Goal: Complete application form

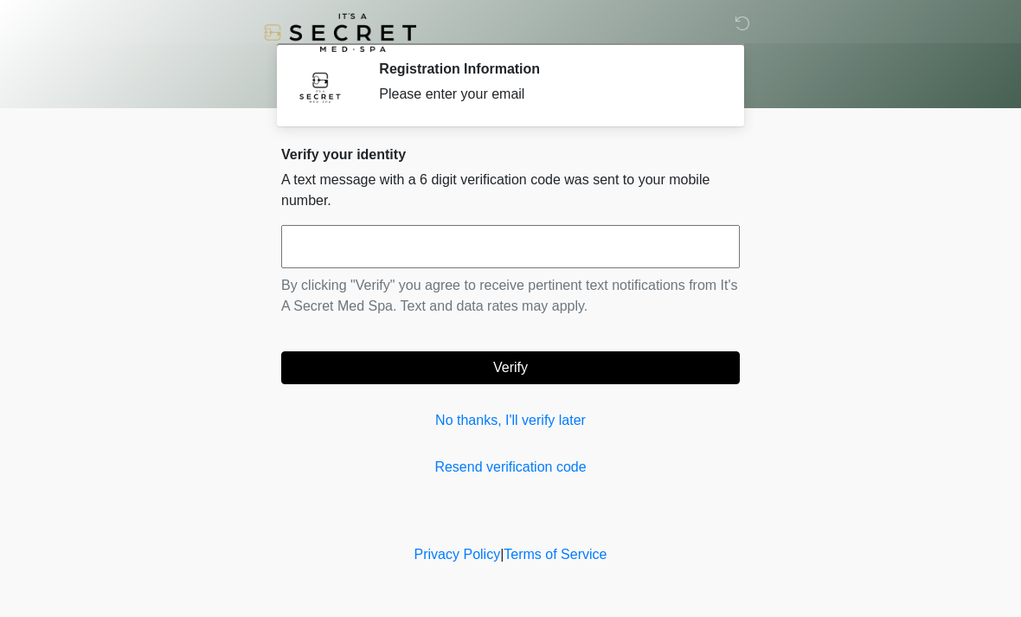
click at [509, 256] on input "text" at bounding box center [510, 246] width 458 height 43
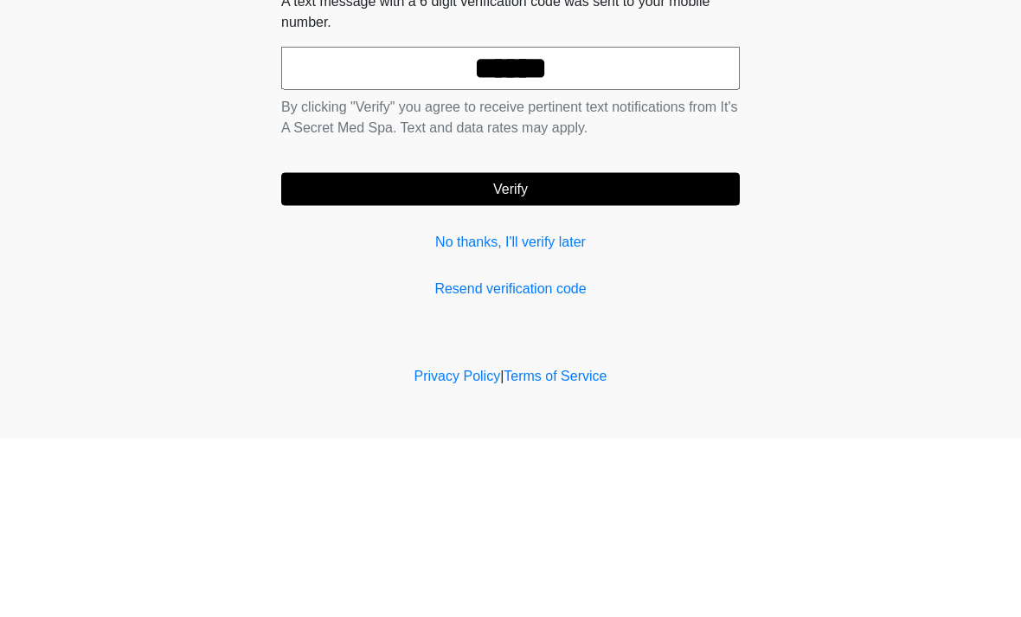
type input "******"
click at [565, 351] on button "Verify" at bounding box center [510, 367] width 458 height 33
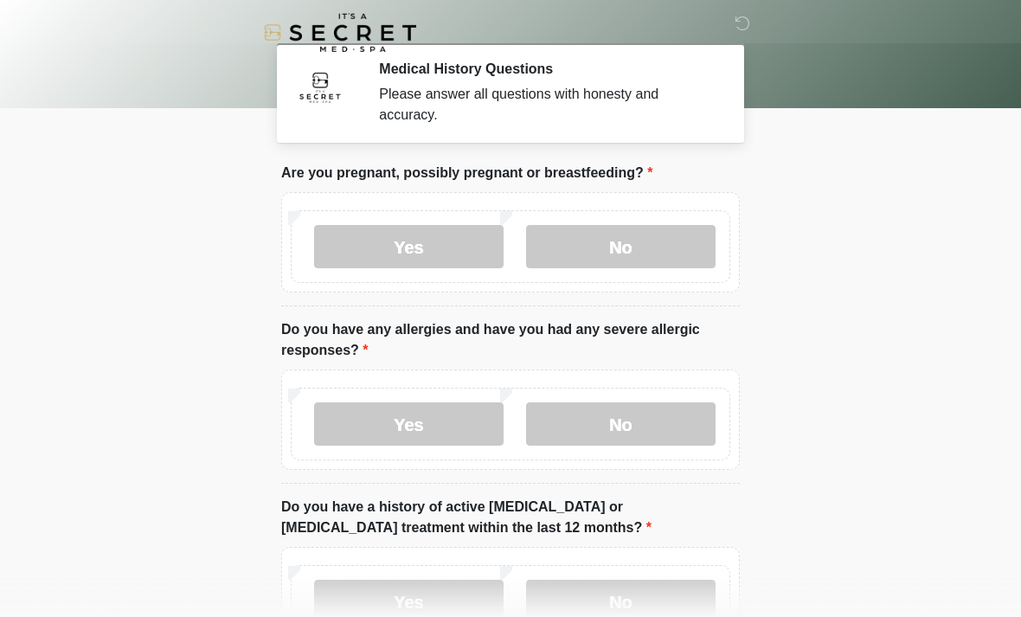
click at [629, 244] on label "No" at bounding box center [620, 246] width 189 height 43
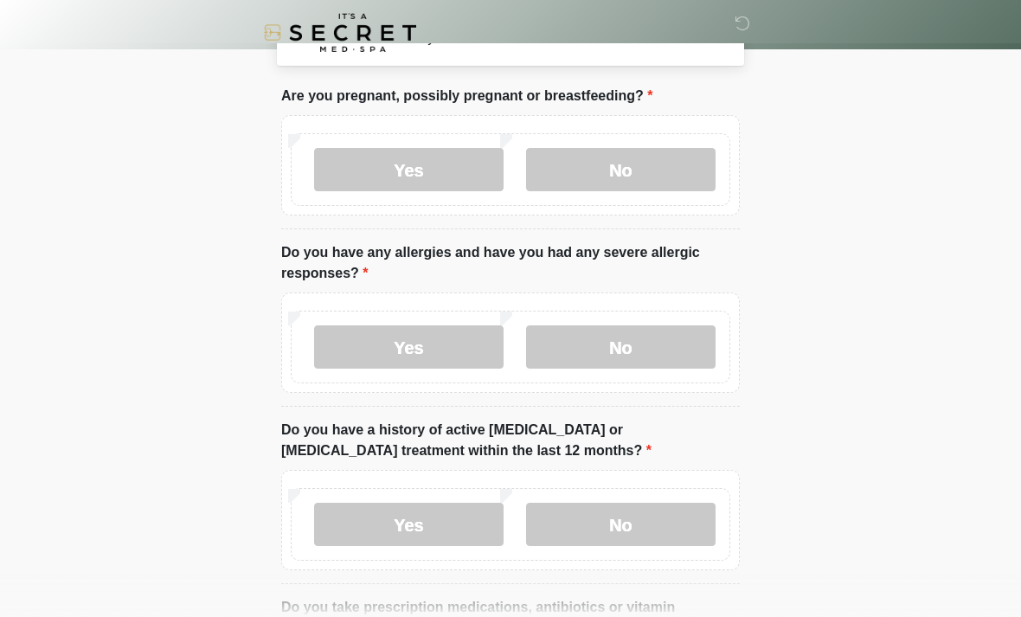
scroll to position [80, 0]
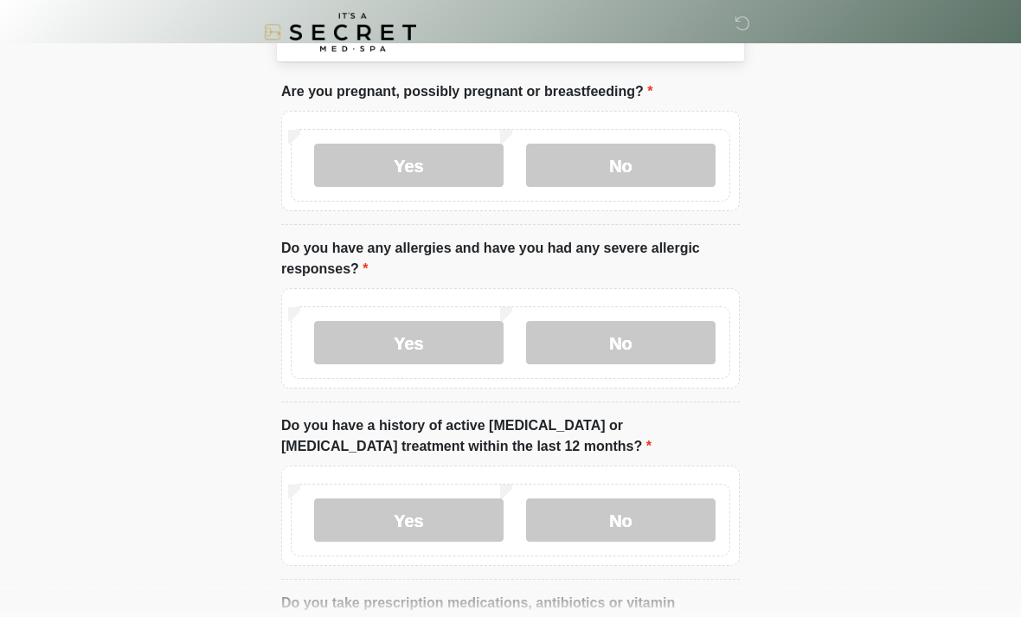
click at [649, 346] on label "No" at bounding box center [620, 343] width 189 height 43
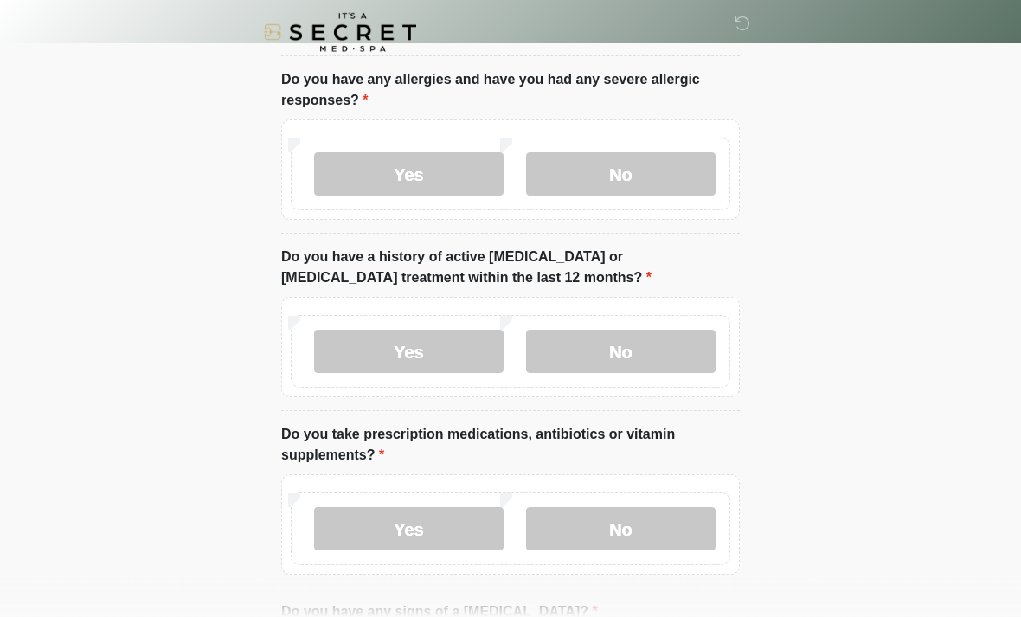
scroll to position [250, 0]
click at [664, 345] on label "No" at bounding box center [620, 351] width 189 height 43
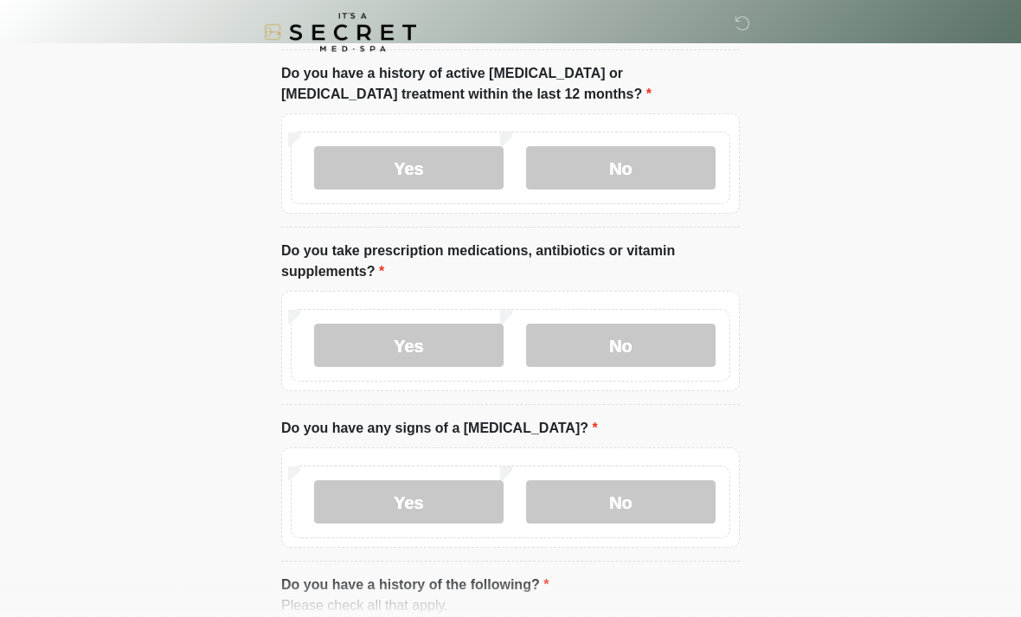
scroll to position [433, 0]
click at [468, 347] on label "Yes" at bounding box center [408, 345] width 189 height 43
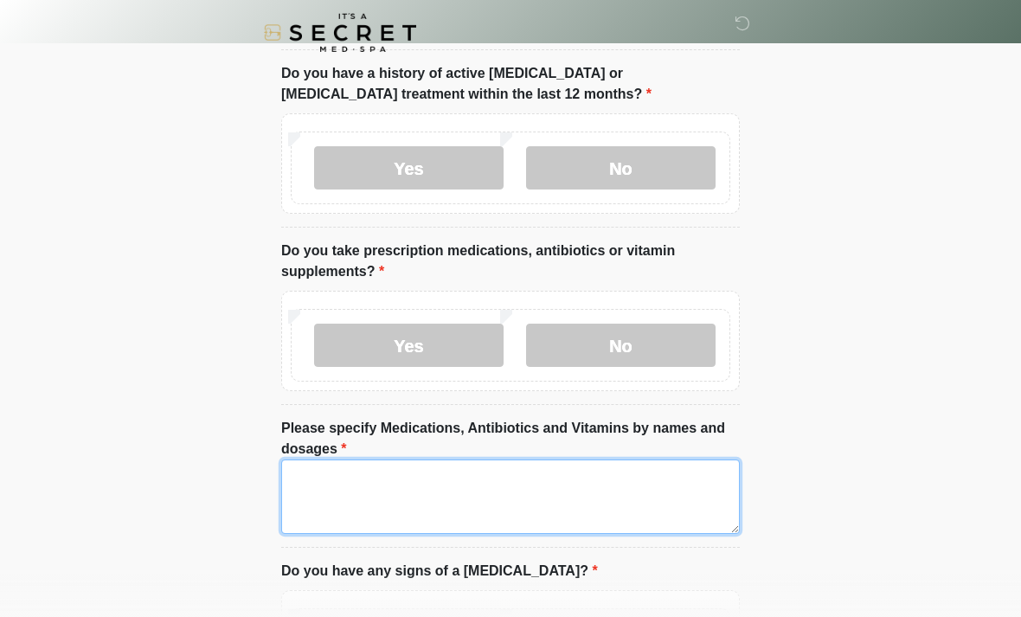
click at [514, 484] on textarea "Please specify Medications, Antibiotics and Vitamins by names and dosages" at bounding box center [510, 496] width 458 height 74
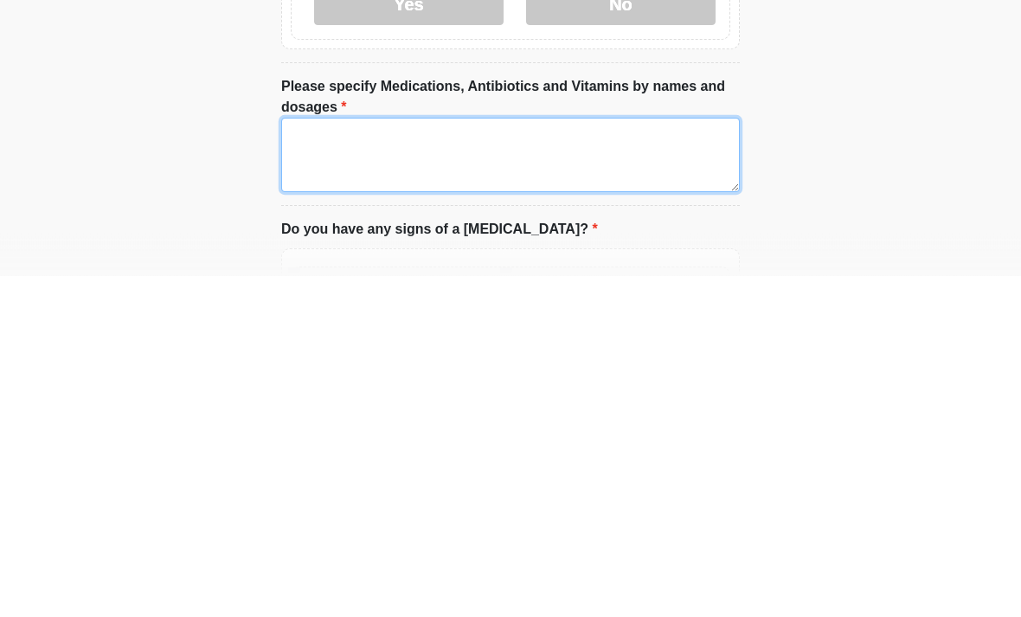
type textarea "*"
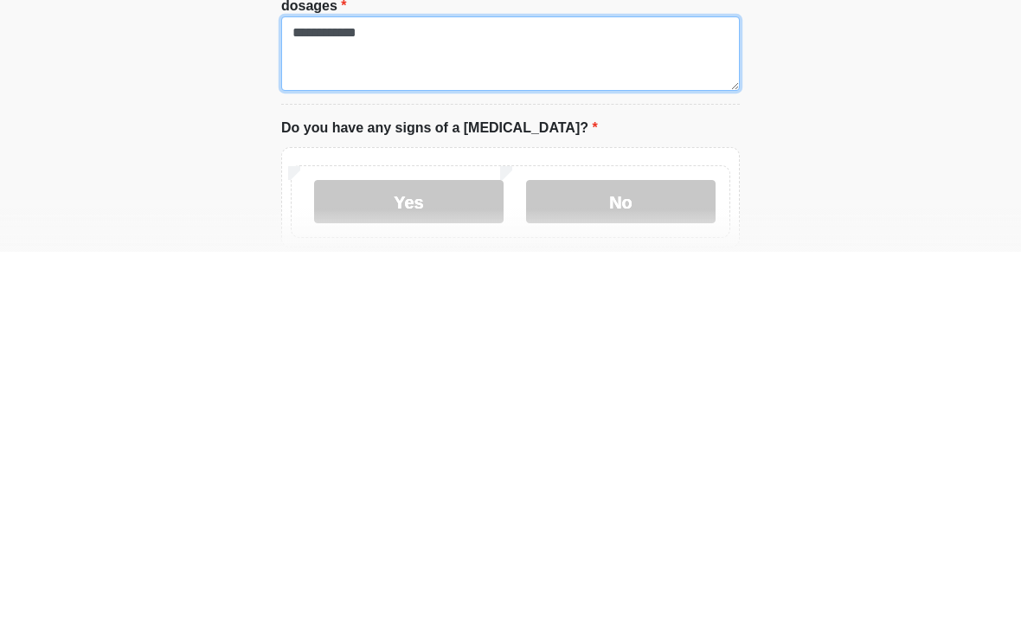
type textarea "**********"
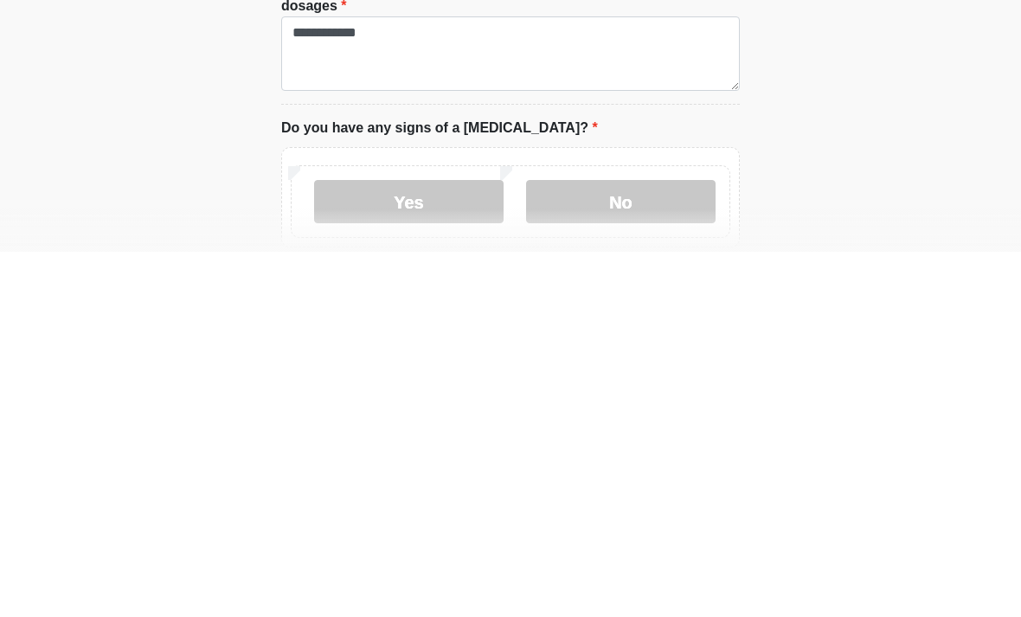
click at [627, 545] on label "No" at bounding box center [620, 566] width 189 height 43
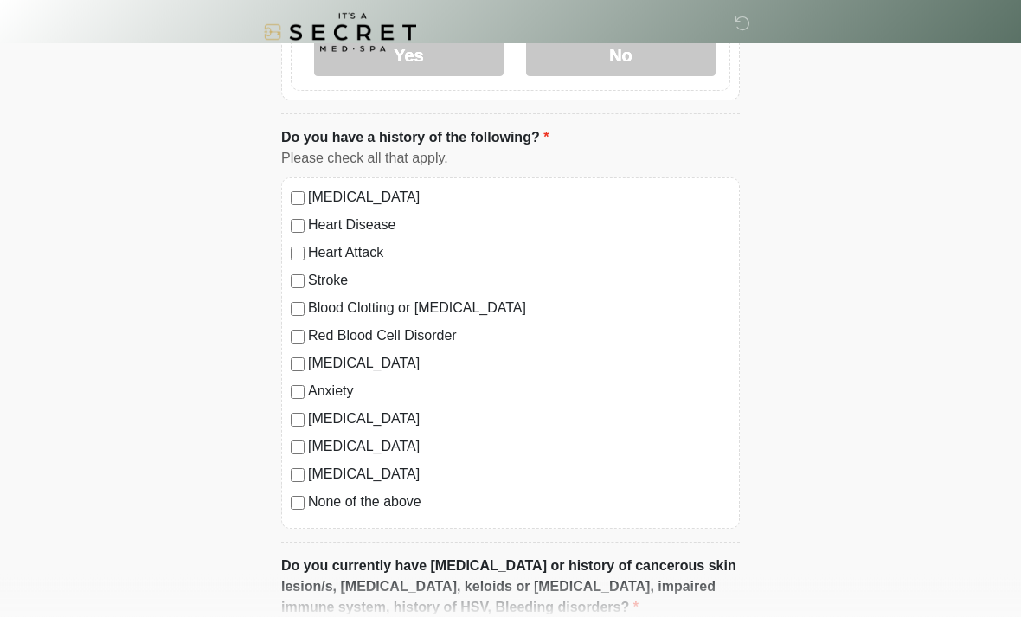
scroll to position [1026, 0]
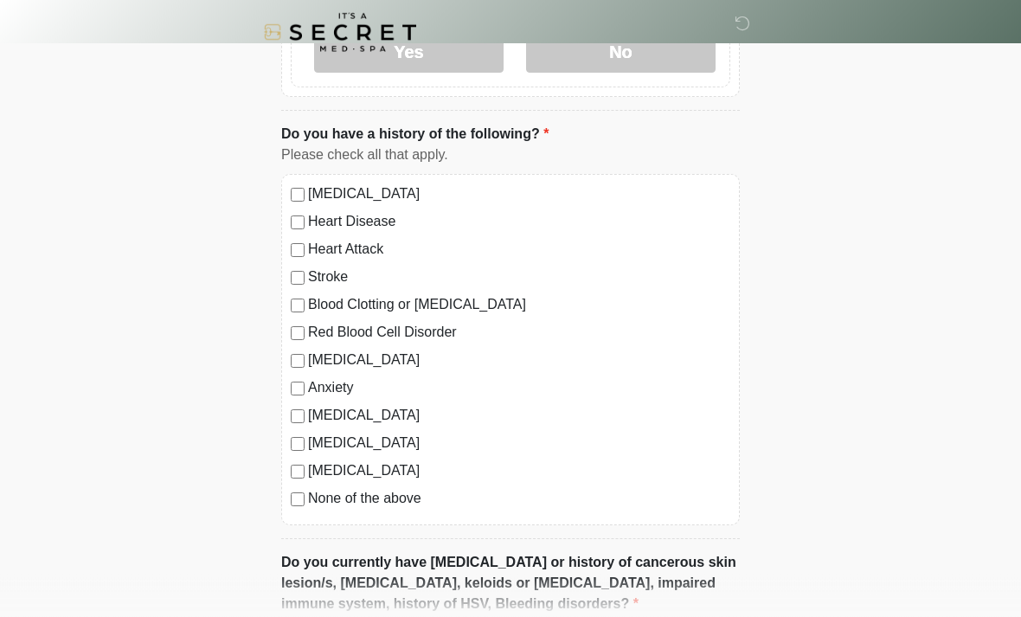
click at [394, 499] on label "None of the above" at bounding box center [519, 499] width 422 height 21
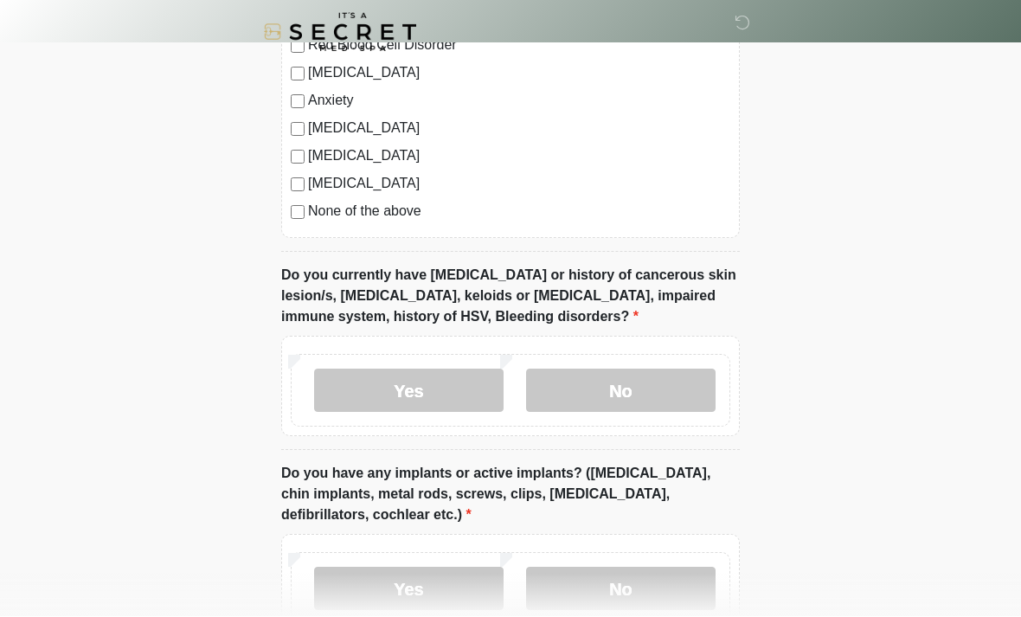
click at [683, 382] on label "No" at bounding box center [620, 390] width 189 height 43
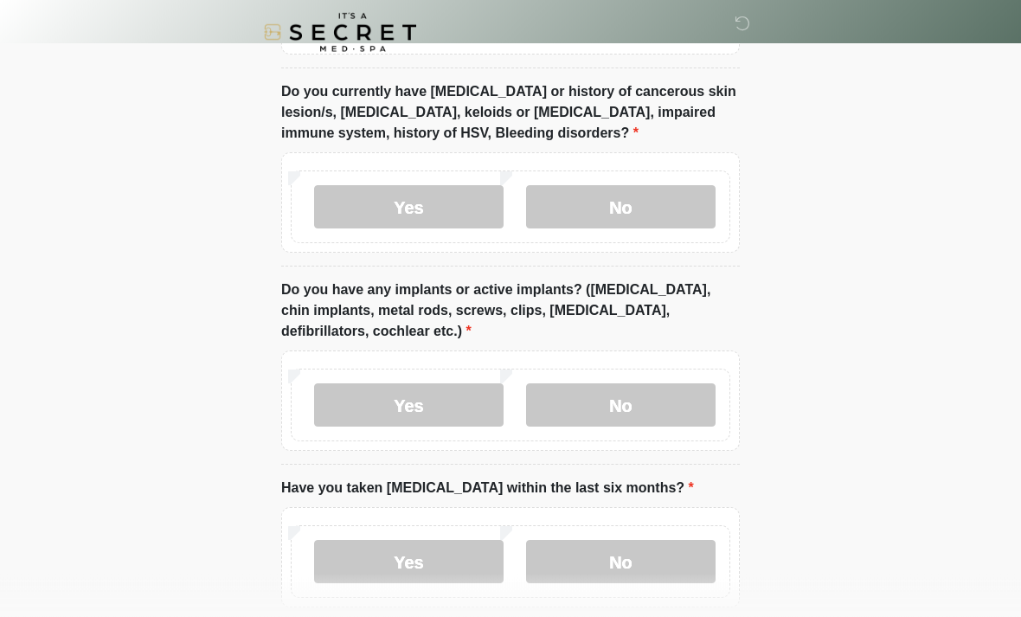
scroll to position [1497, 0]
click at [676, 397] on label "No" at bounding box center [620, 404] width 189 height 43
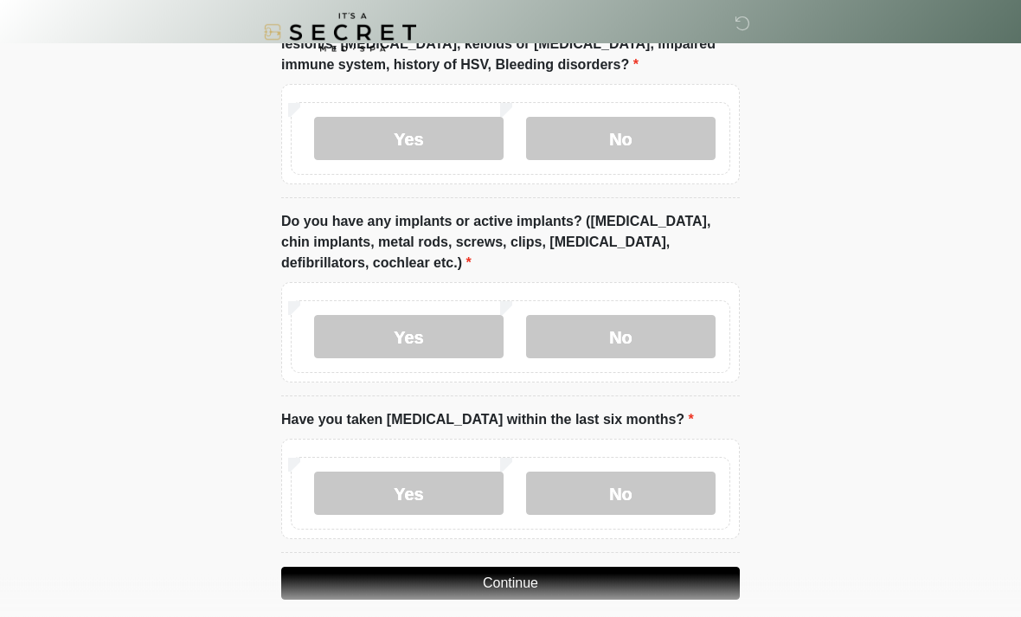
scroll to position [1582, 0]
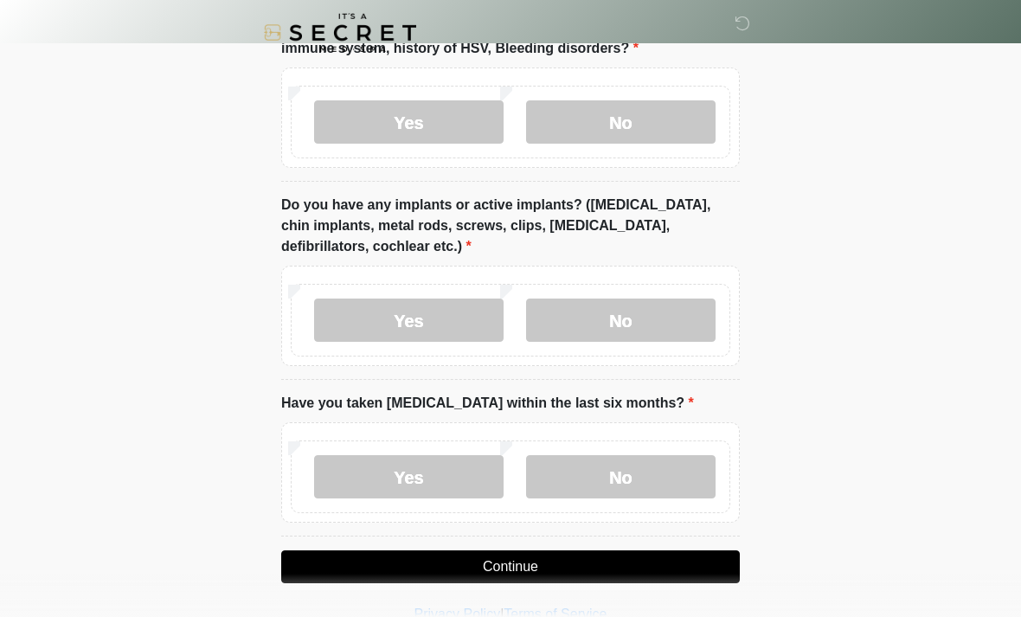
click at [654, 480] on label "No" at bounding box center [620, 476] width 189 height 43
click at [590, 554] on button "Continue" at bounding box center [510, 566] width 458 height 33
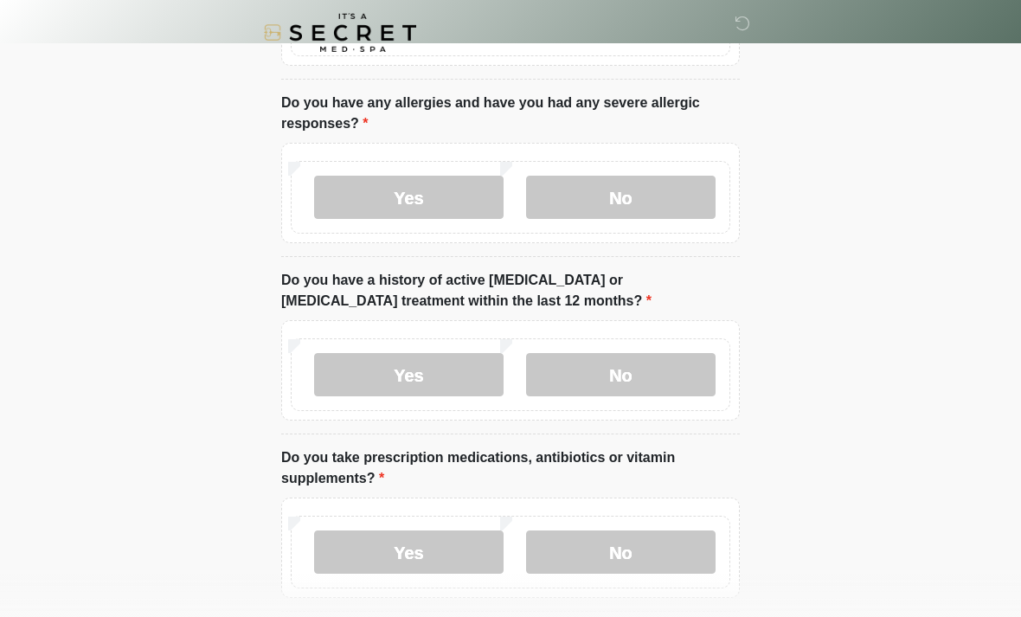
scroll to position [0, 0]
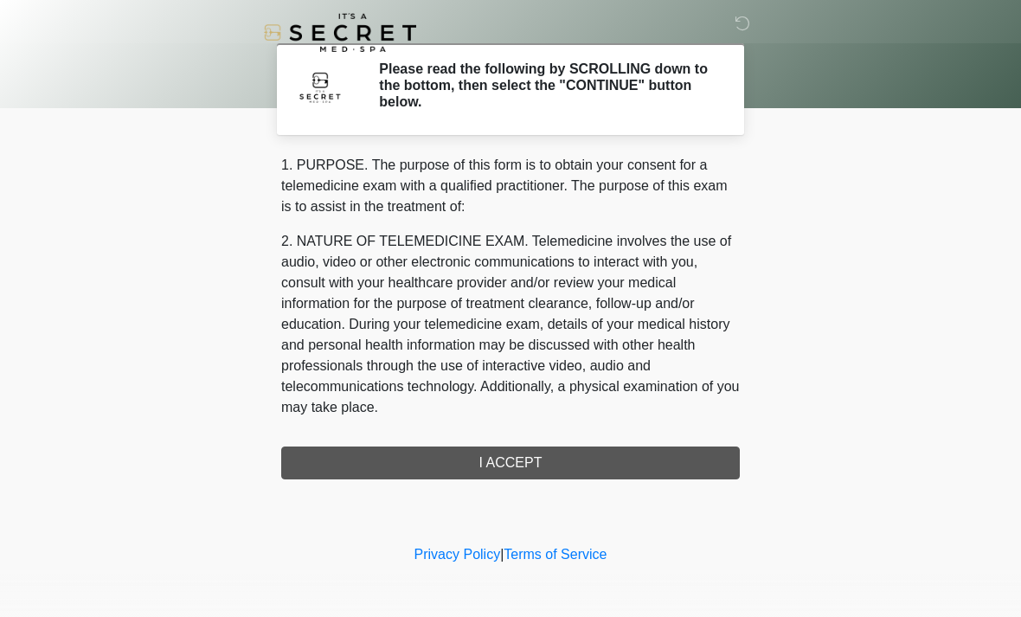
click at [600, 466] on div "1. PURPOSE. The purpose of this form is to obtain your consent for a telemedici…" at bounding box center [510, 317] width 458 height 324
click at [508, 452] on div "1. PURPOSE. The purpose of this form is to obtain your consent for a telemedici…" at bounding box center [510, 317] width 458 height 324
click at [499, 459] on div "1. PURPOSE. The purpose of this form is to obtain your consent for a telemedici…" at bounding box center [510, 317] width 458 height 324
click at [515, 476] on div "1. PURPOSE. The purpose of this form is to obtain your consent for a telemedici…" at bounding box center [510, 317] width 458 height 324
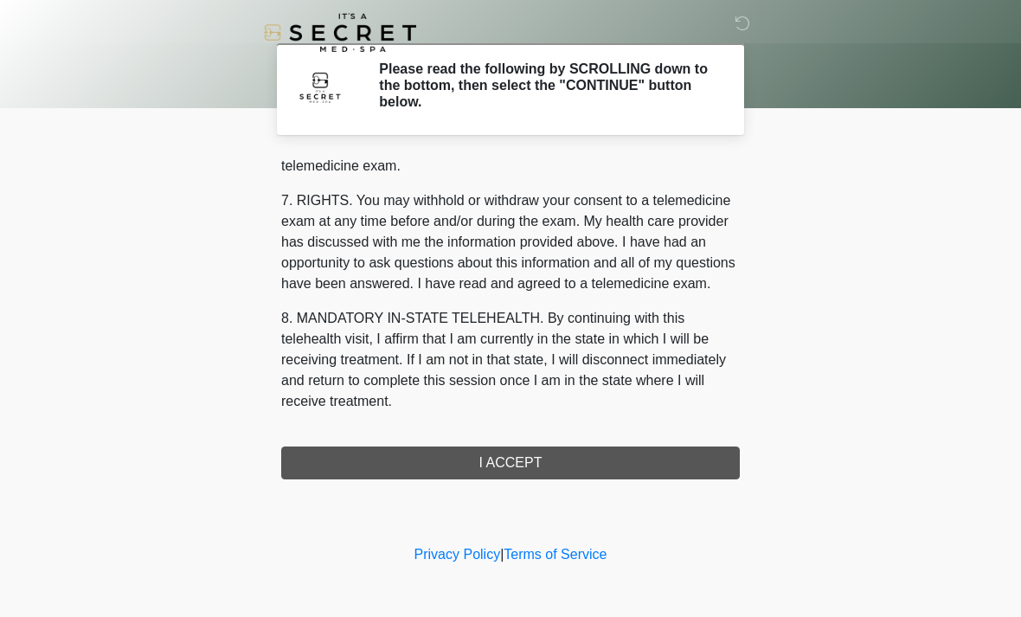
click at [515, 465] on div "1. PURPOSE. The purpose of this form is to obtain your consent for a telemedici…" at bounding box center [510, 317] width 458 height 324
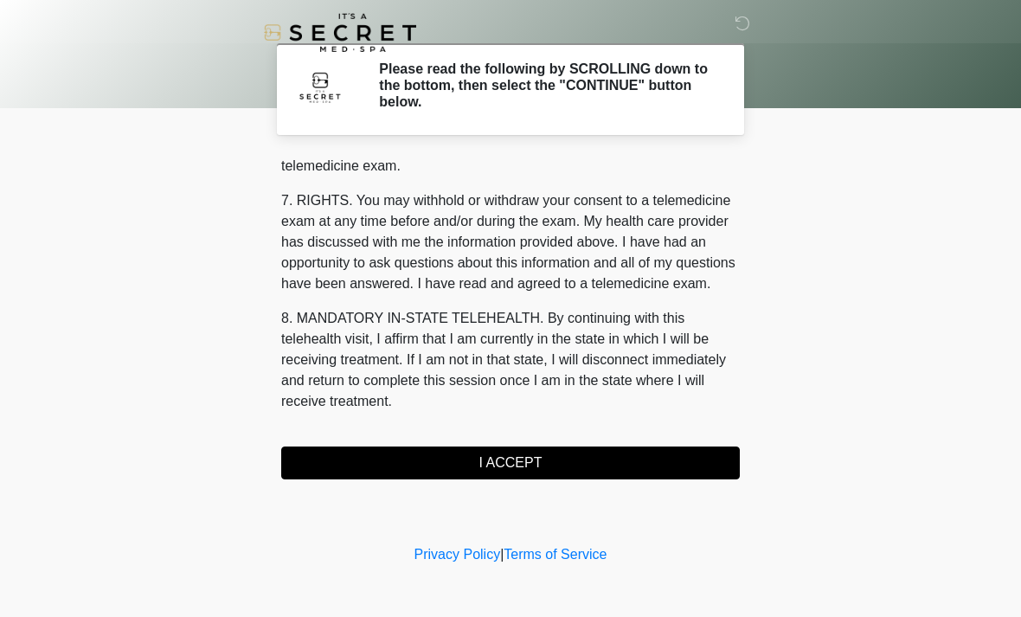
click at [540, 464] on button "I ACCEPT" at bounding box center [510, 462] width 458 height 33
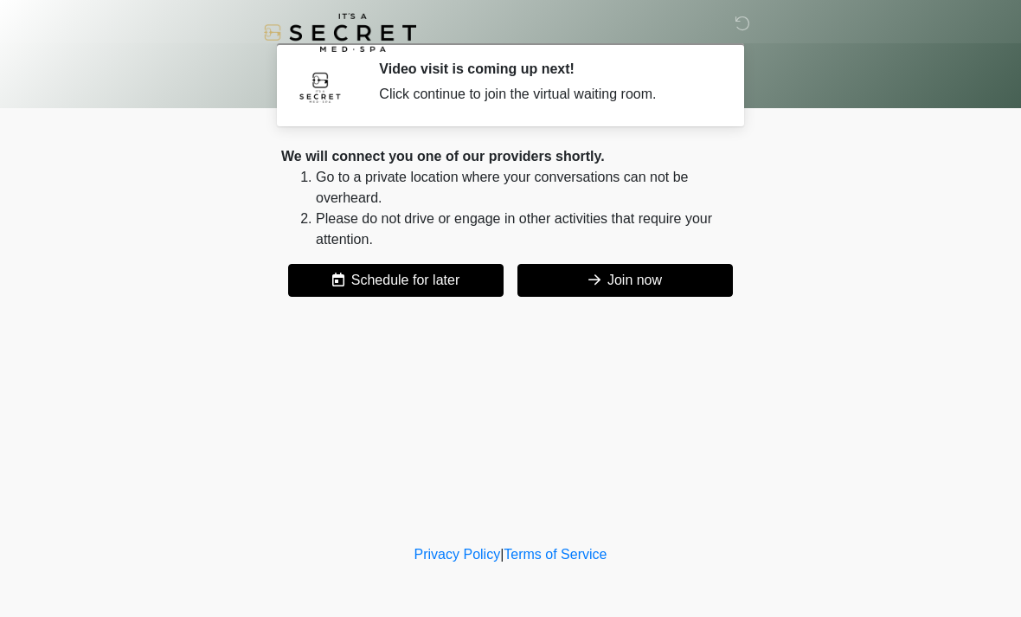
click at [636, 293] on button "Join now" at bounding box center [624, 280] width 215 height 33
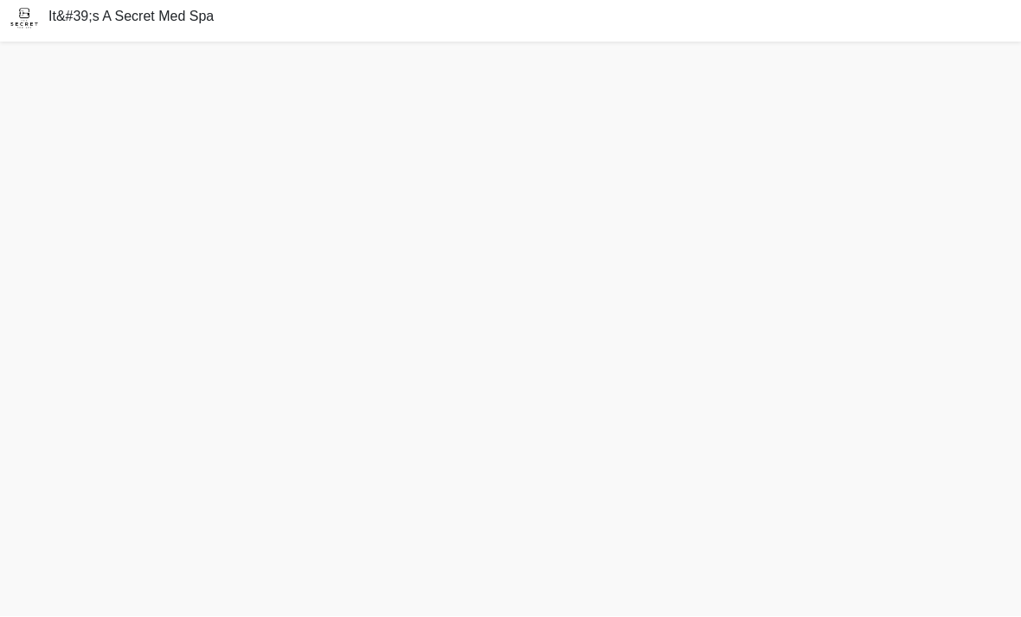
scroll to position [54, 0]
